Goal: Navigation & Orientation: Find specific page/section

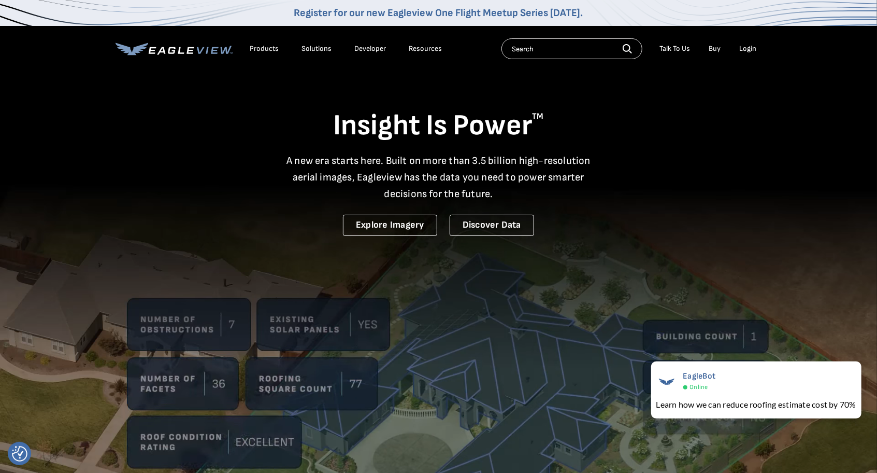
click at [752, 46] on div "Login" at bounding box center [748, 48] width 17 height 9
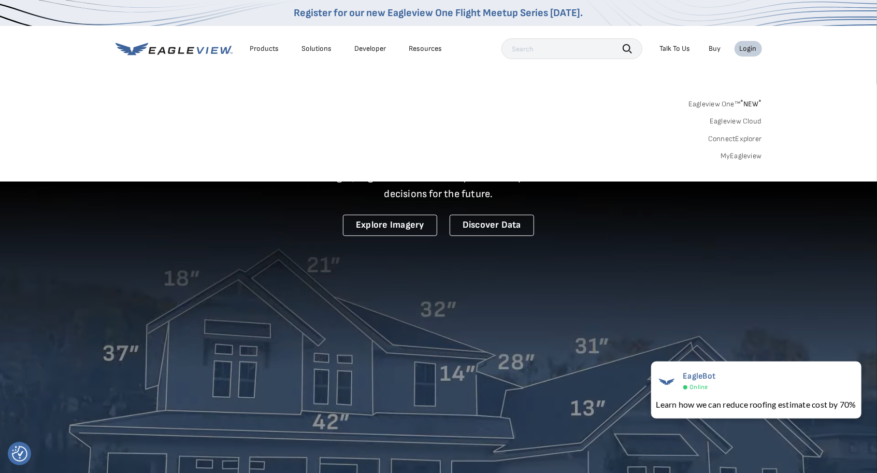
click at [748, 154] on link "MyEagleview" at bounding box center [741, 155] width 41 height 9
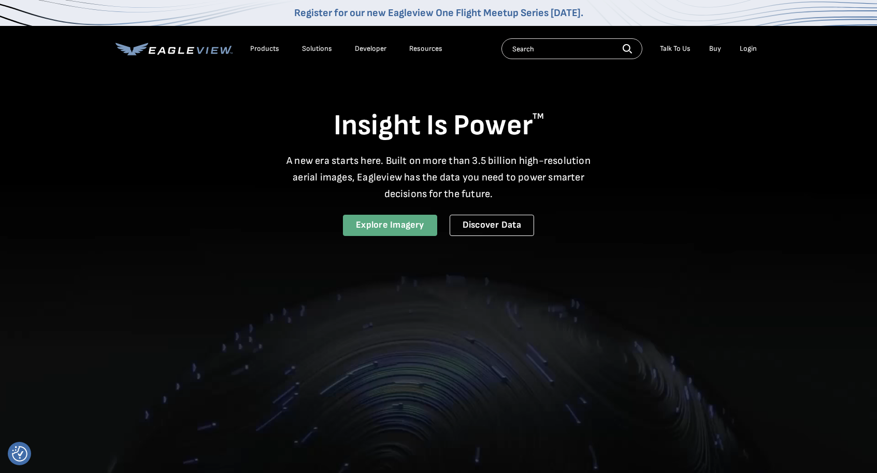
drag, startPoint x: 0, startPoint y: 0, endPoint x: 410, endPoint y: 223, distance: 466.9
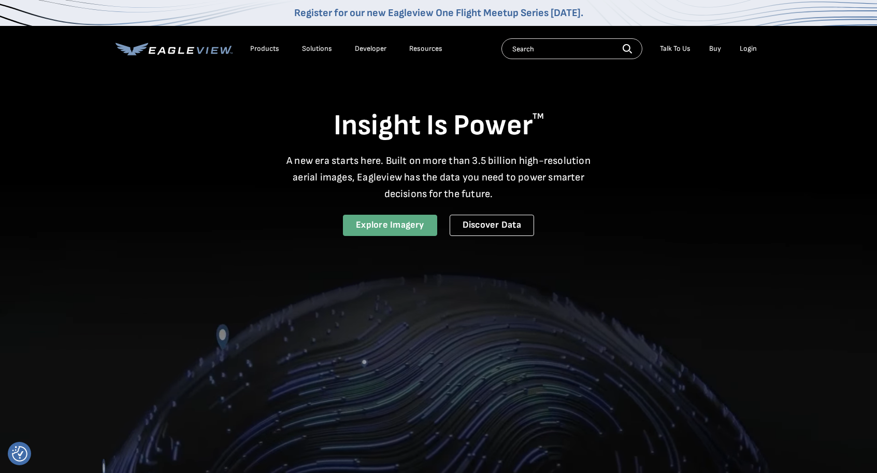
click at [410, 223] on link "Explore Imagery" at bounding box center [390, 225] width 94 height 21
